Goal: Task Accomplishment & Management: Manage account settings

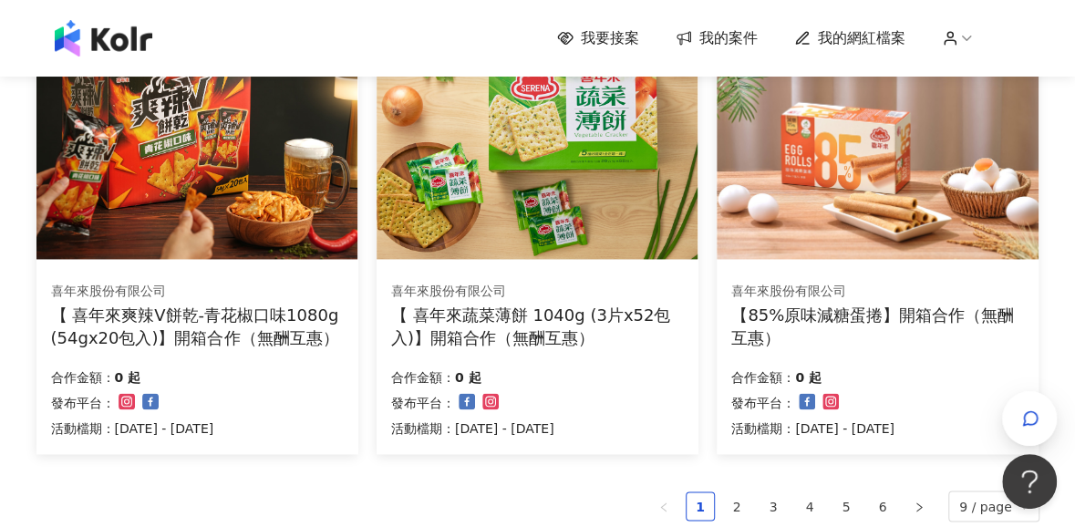
scroll to position [1368, 0]
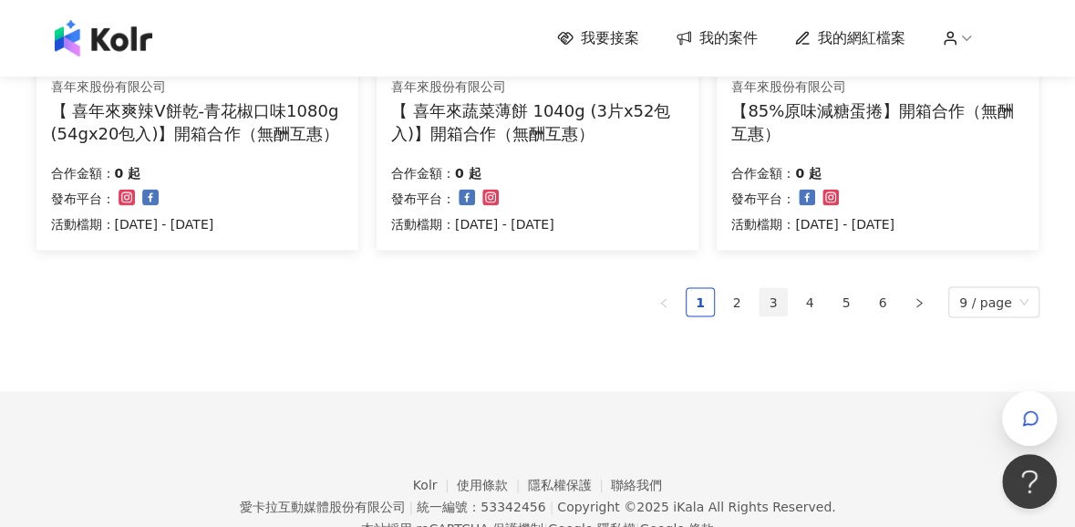
click at [770, 305] on link "3" at bounding box center [772, 301] width 27 height 27
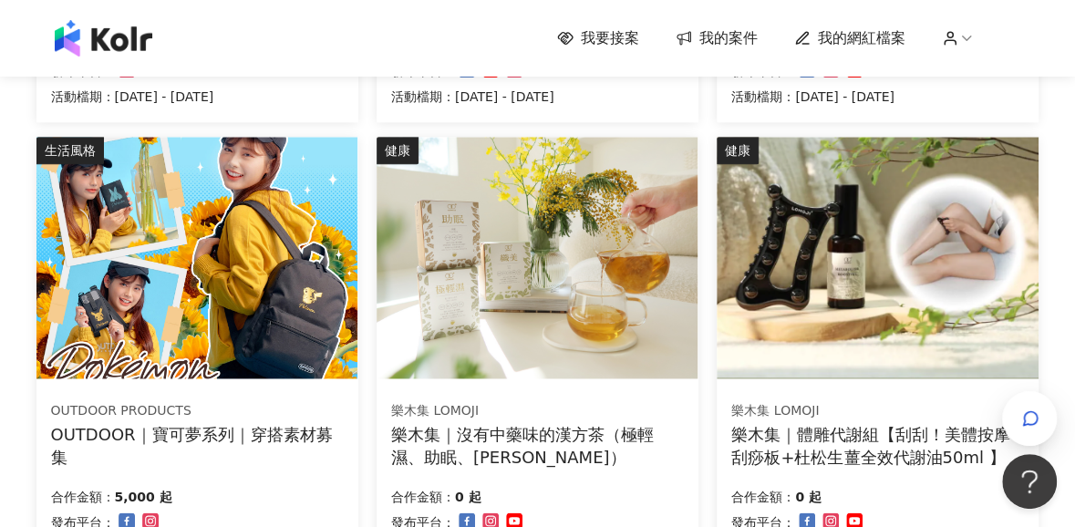
scroll to position [1276, 0]
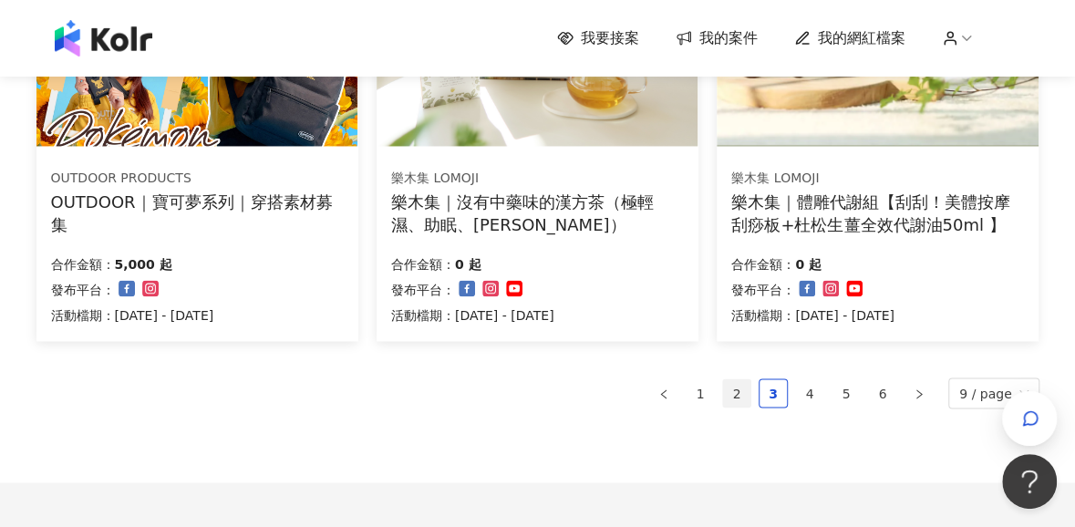
click at [749, 387] on link "2" at bounding box center [736, 392] width 27 height 27
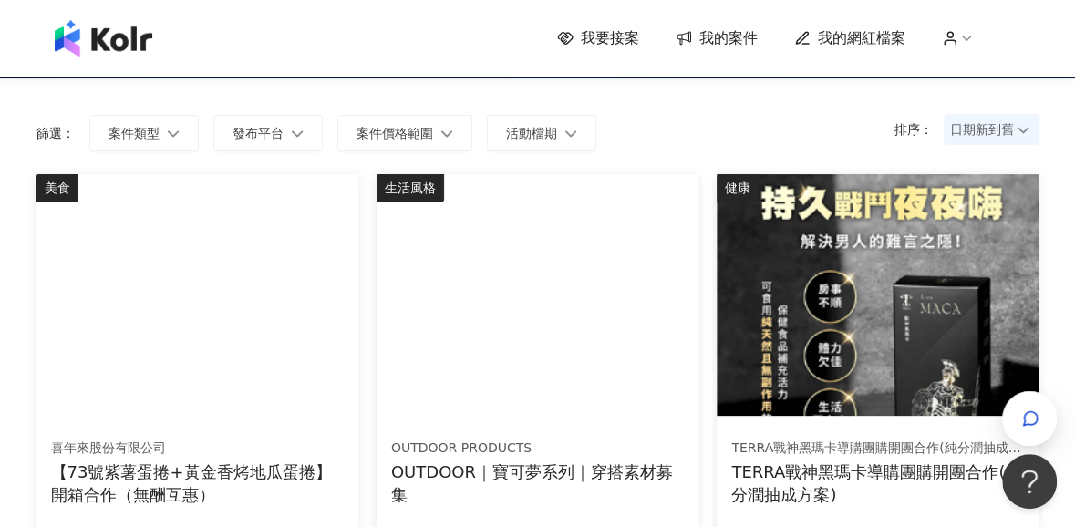
scroll to position [0, 0]
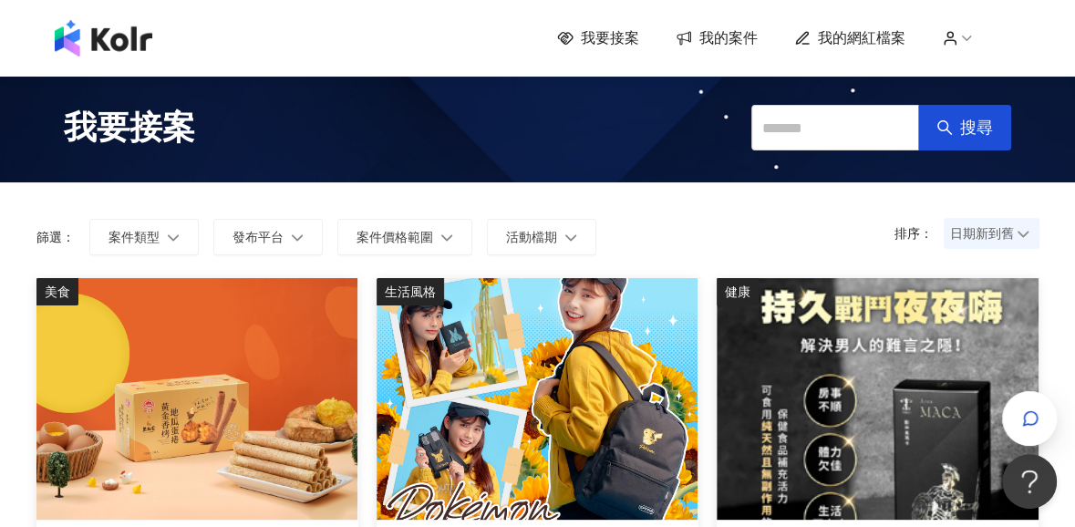
click at [872, 32] on span "我的網紅檔案" at bounding box center [862, 38] width 88 height 20
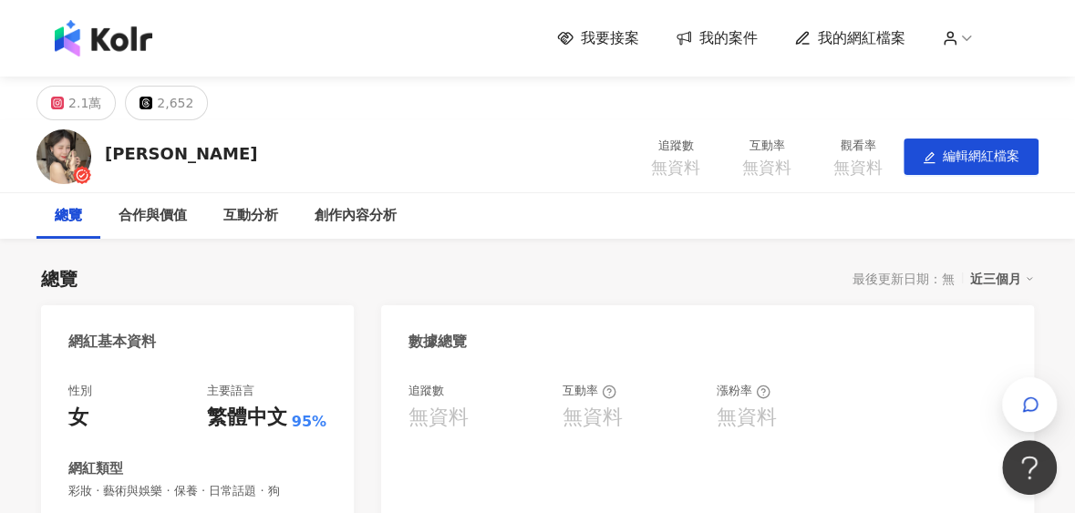
click at [758, 36] on span "我的案件" at bounding box center [728, 38] width 58 height 20
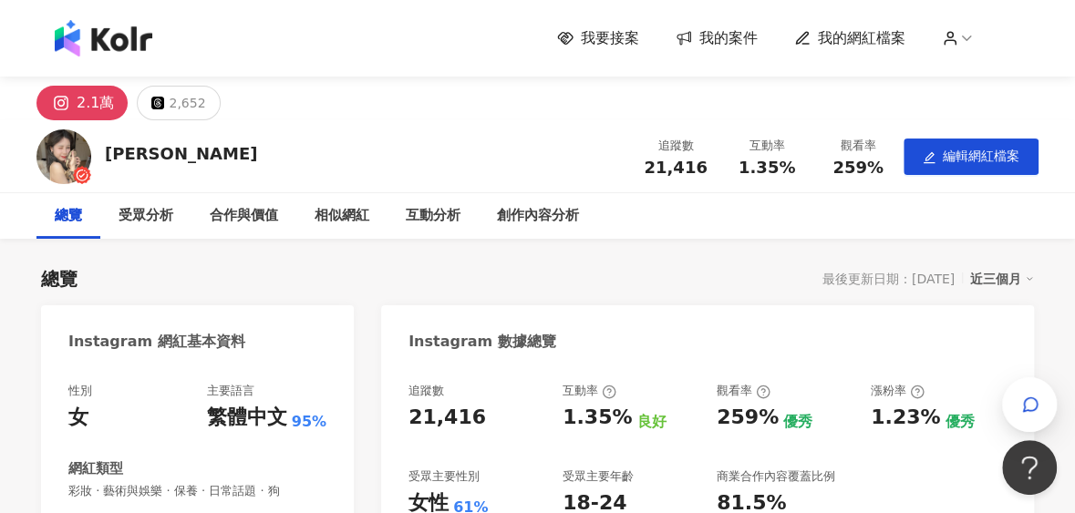
click at [728, 46] on span "我的案件" at bounding box center [728, 38] width 58 height 20
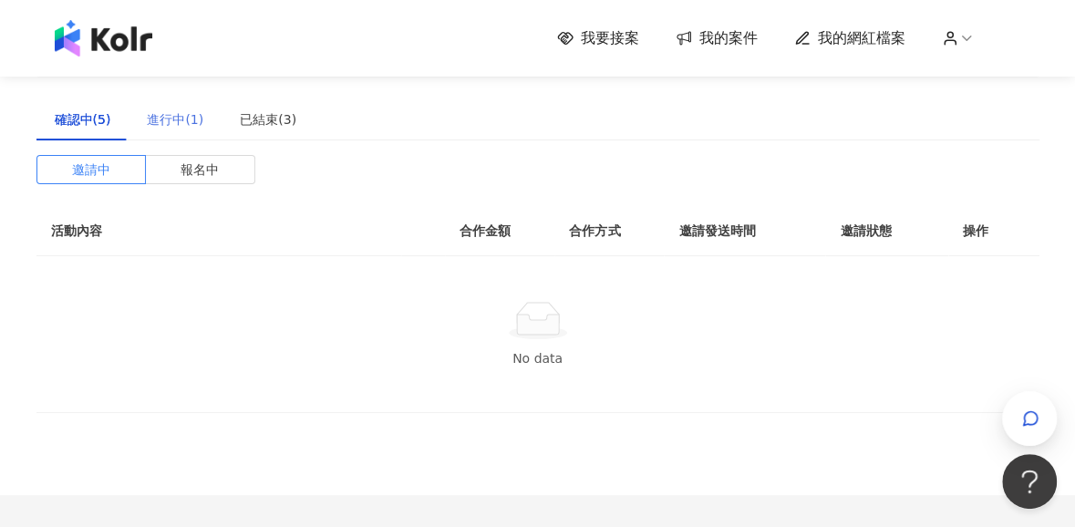
click at [142, 119] on div "進行中(1)" at bounding box center [175, 119] width 93 height 42
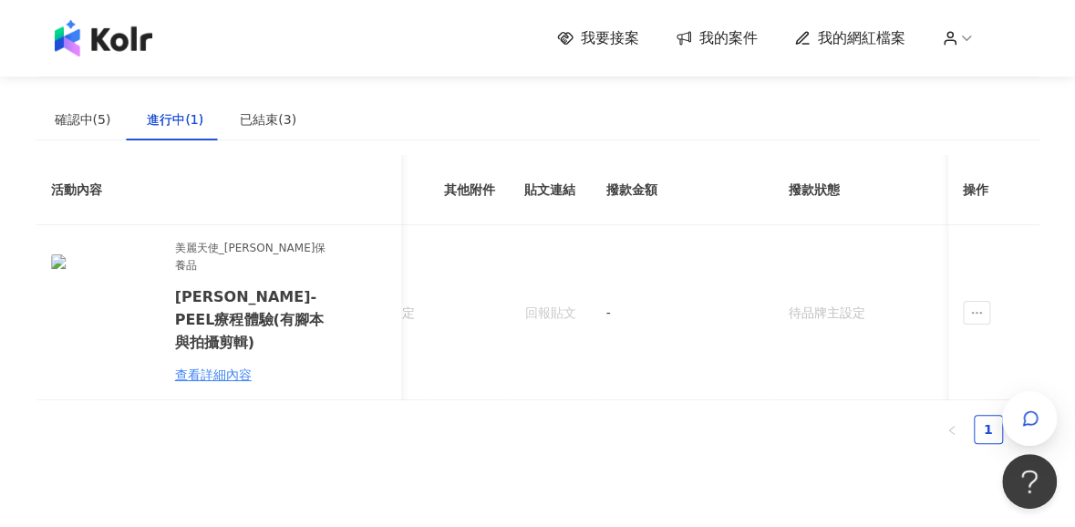
scroll to position [0, 511]
click at [872, 309] on td at bounding box center [993, 312] width 91 height 175
click at [872, 301] on span "ellipsis" at bounding box center [976, 313] width 27 height 24
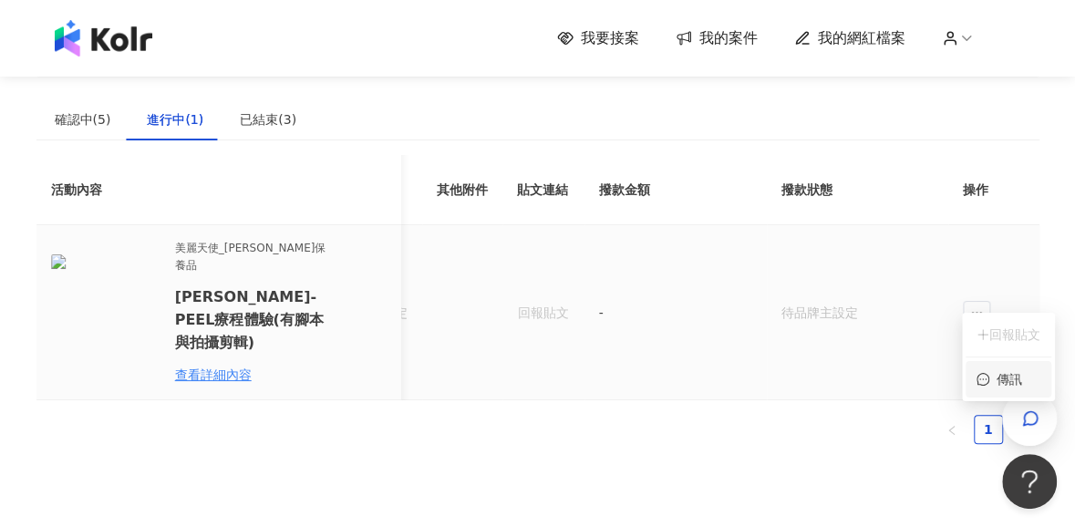
click at [872, 378] on icon "message" at bounding box center [982, 379] width 13 height 13
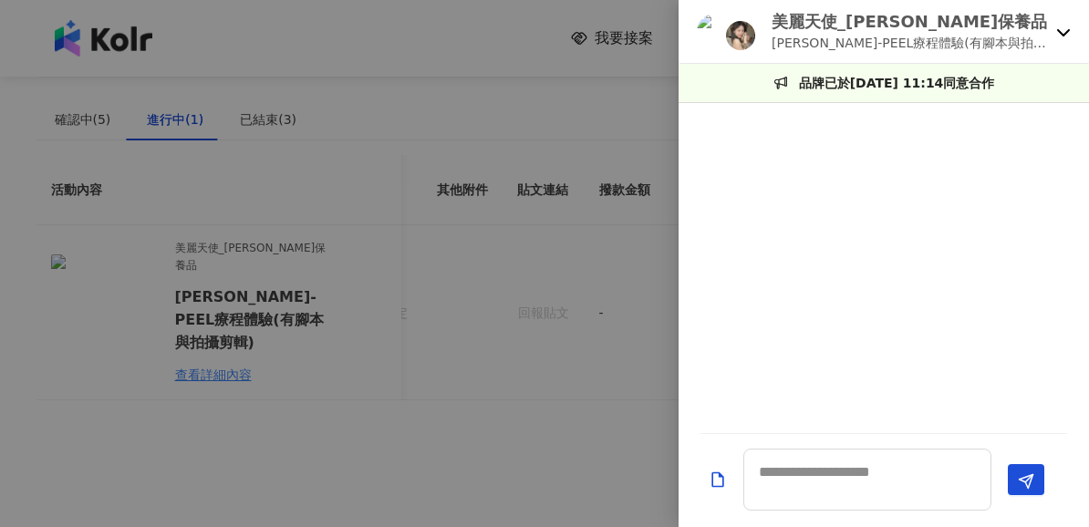
click at [525, 408] on div at bounding box center [544, 263] width 1089 height 527
